Goal: Navigation & Orientation: Find specific page/section

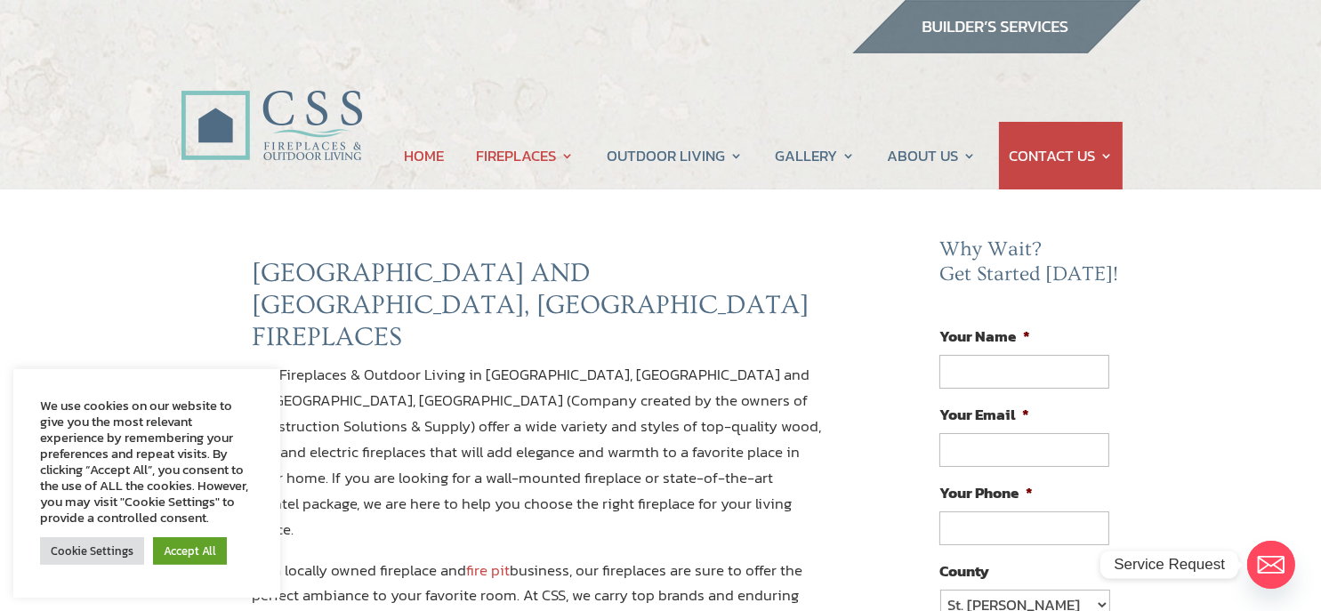
click at [432, 152] on link "HOME" at bounding box center [424, 156] width 40 height 68
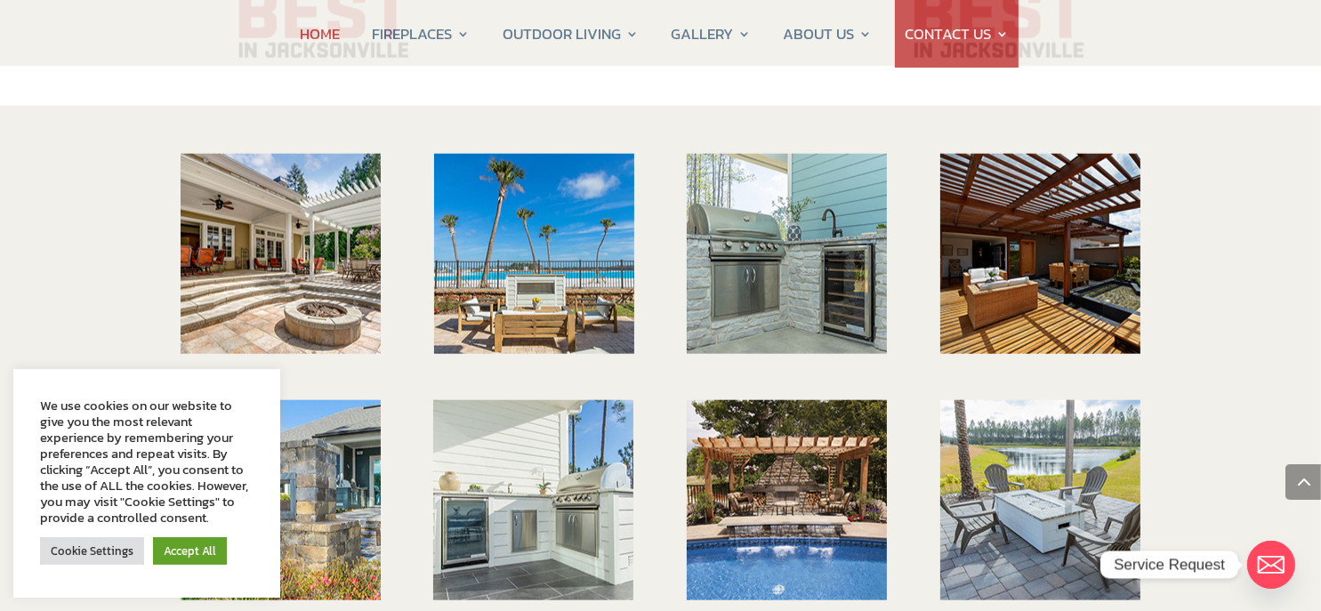
scroll to position [2847, 0]
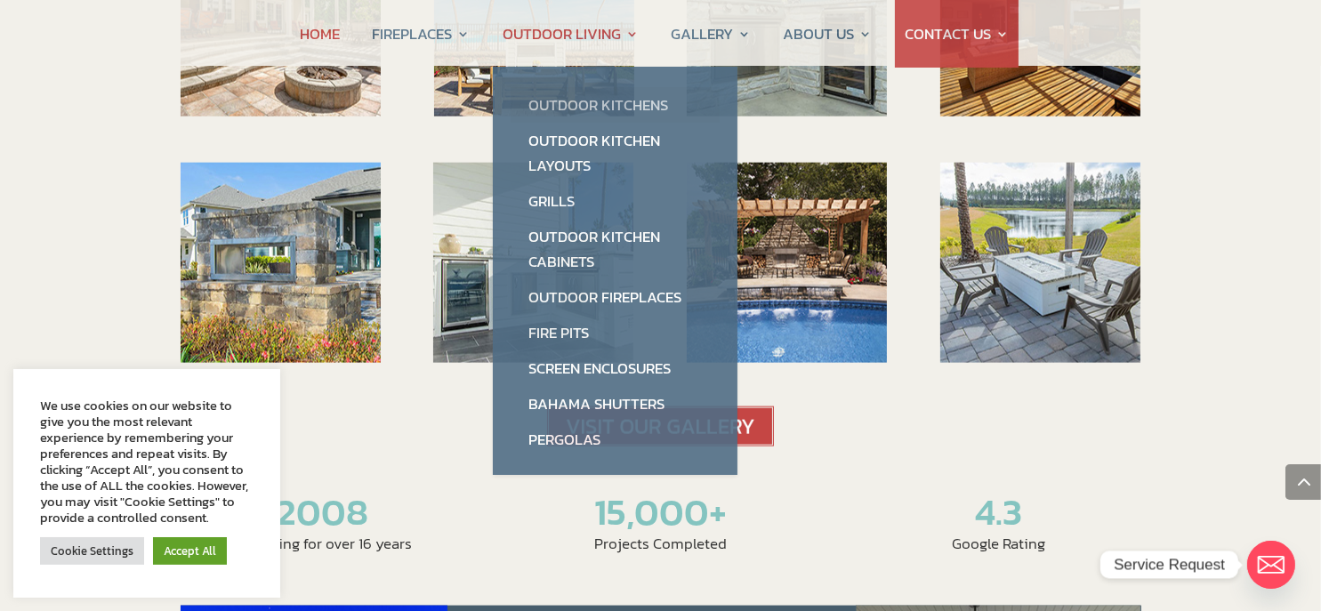
click at [597, 94] on link "Outdoor Kitchens" at bounding box center [615, 105] width 209 height 36
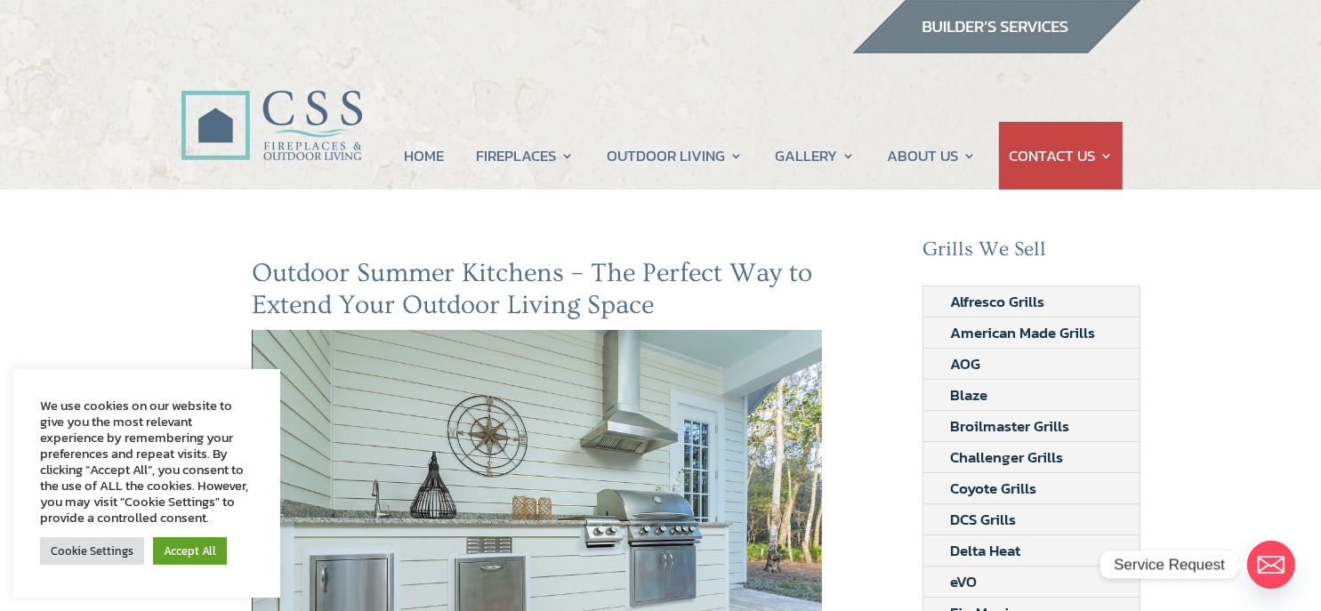
scroll to position [1186, 0]
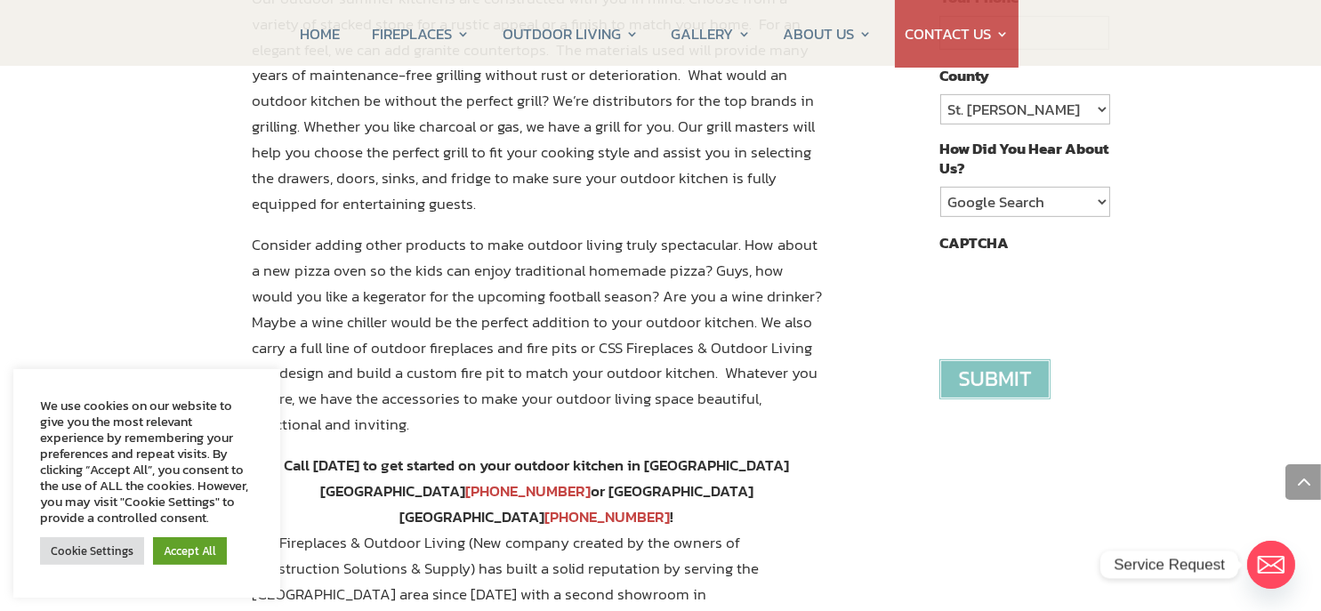
click at [1001, 416] on div "Grills We Sell Alfresco Grills American Made Grills AOG Blaze Broilmaster Grill…" at bounding box center [1032, 436] width 219 height 2768
click at [994, 423] on div "Grills We Sell Alfresco Grills American Made Grills AOG Blaze Broilmaster Grill…" at bounding box center [1032, 436] width 219 height 2768
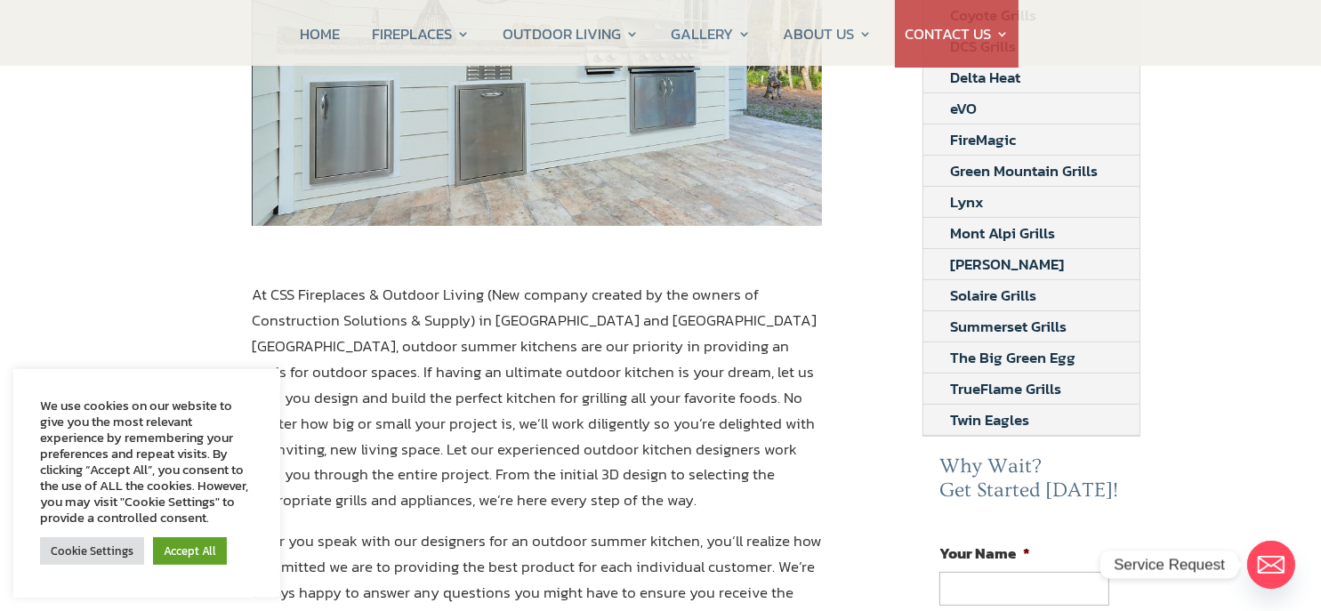
scroll to position [474, 0]
click at [174, 544] on link "Accept All" at bounding box center [190, 551] width 74 height 28
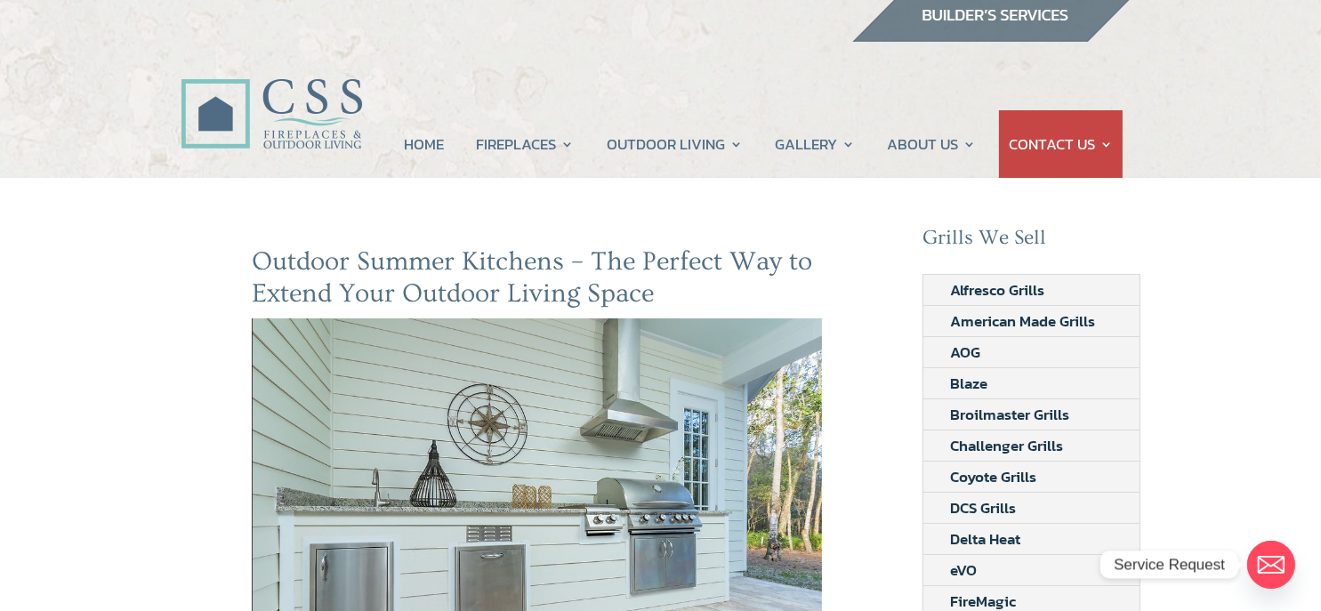
scroll to position [0, 0]
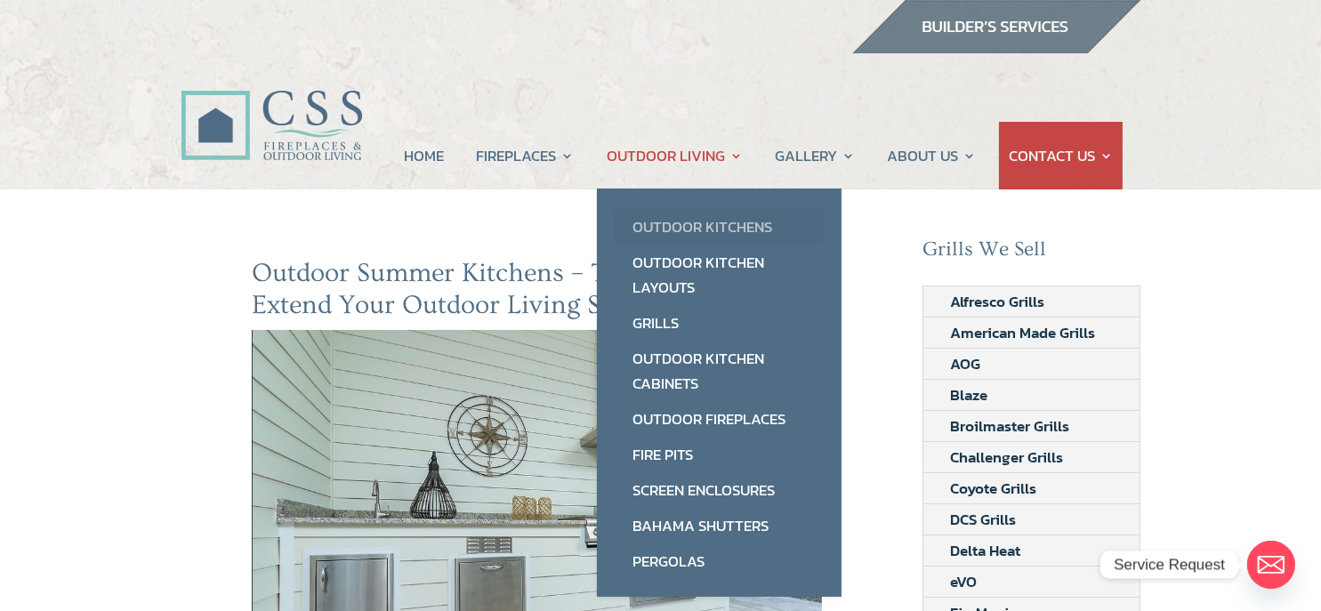
click at [675, 216] on link "Outdoor Kitchens" at bounding box center [719, 227] width 209 height 36
click at [672, 219] on link "Outdoor Kitchens" at bounding box center [719, 227] width 209 height 36
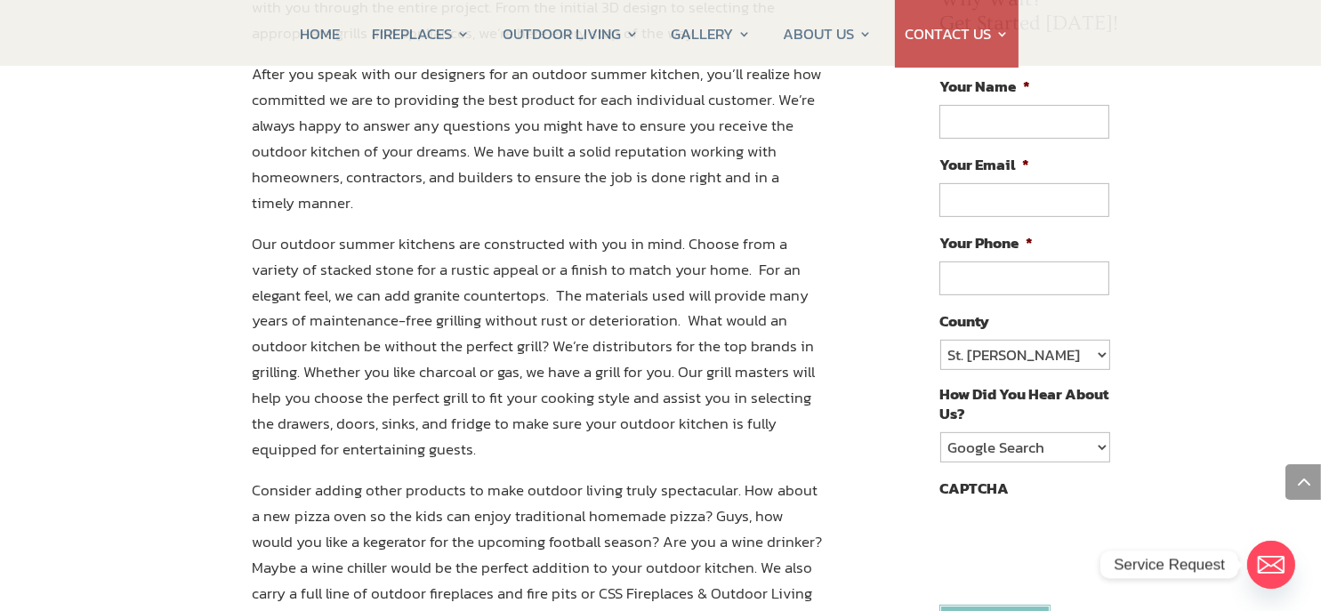
scroll to position [948, 0]
